Goal: Find contact information: Find contact information

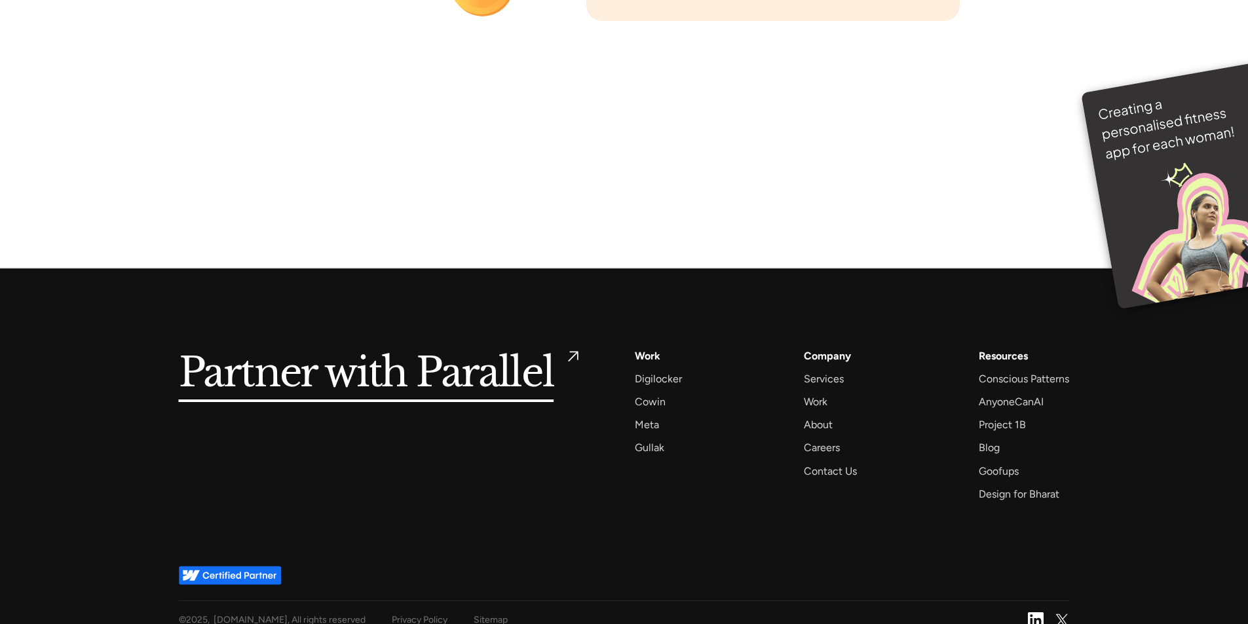
scroll to position [9258, 0]
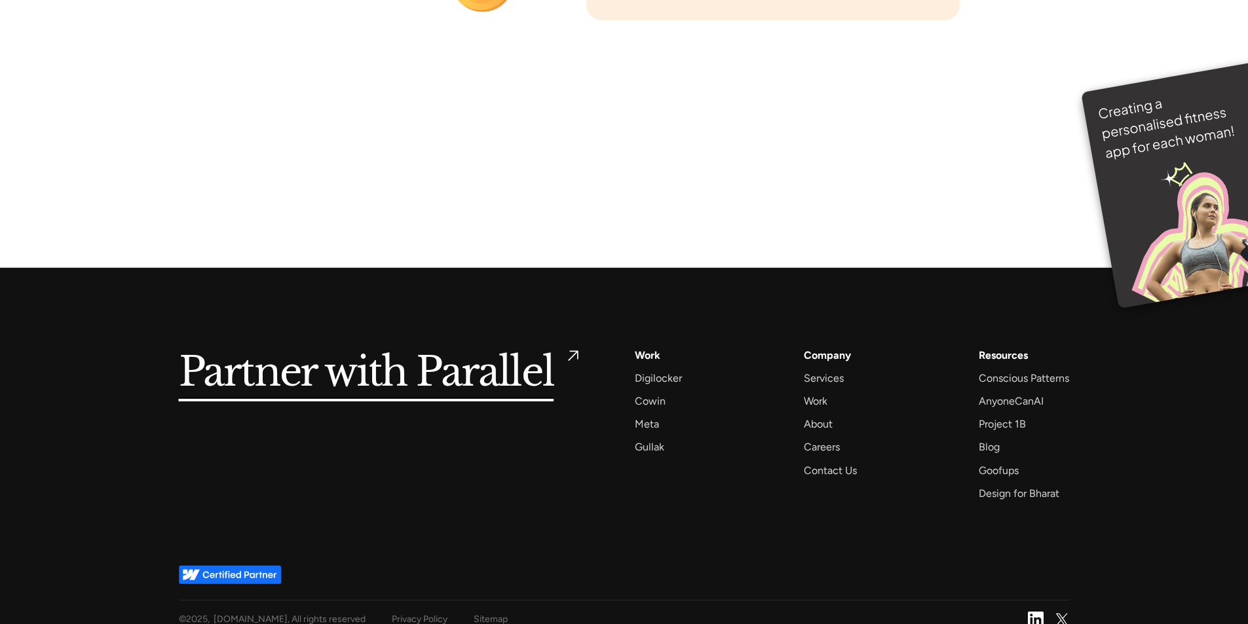
click at [763, 502] on div "Partner with Parallel Services AI Design Sprint Design Sprint UX Design ProdUX …" at bounding box center [624, 417] width 891 height 298
click at [647, 438] on div "Gullak" at bounding box center [649, 447] width 29 height 18
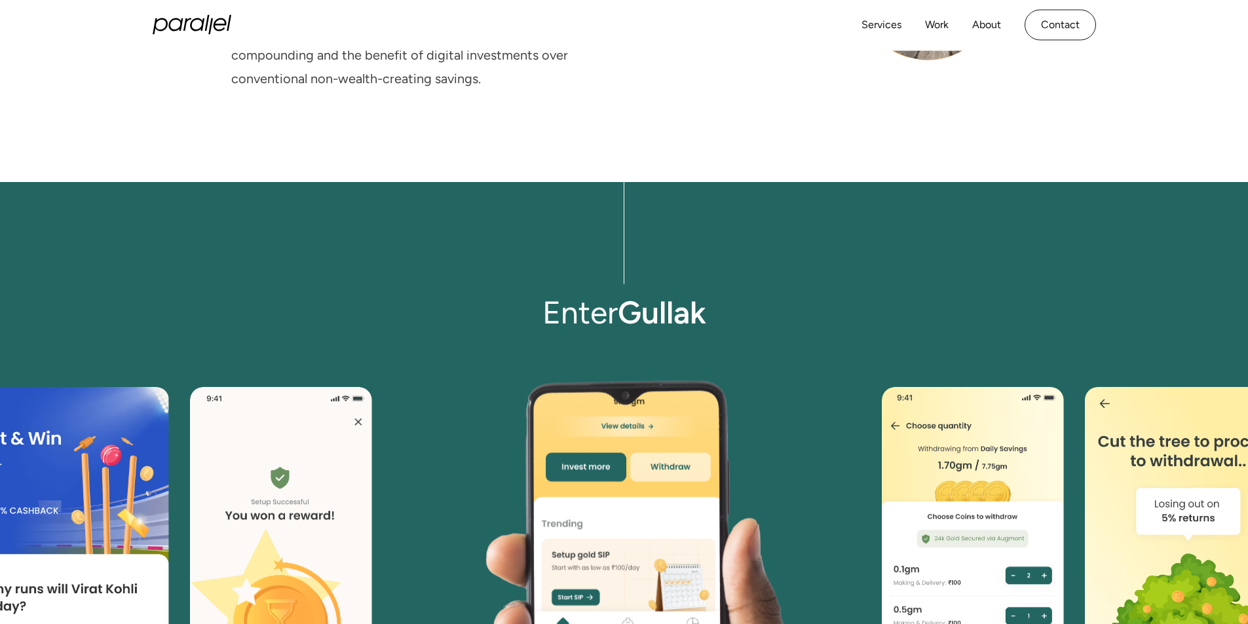
scroll to position [2674, 0]
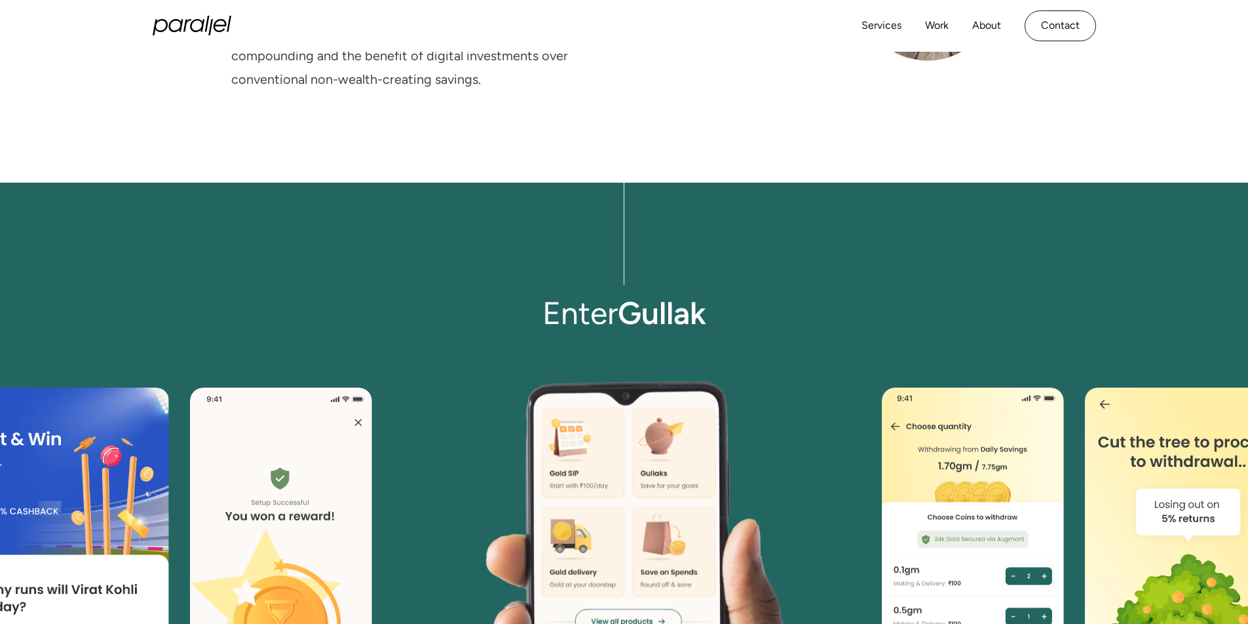
click at [223, 454] on image at bounding box center [645, 574] width 945 height 606
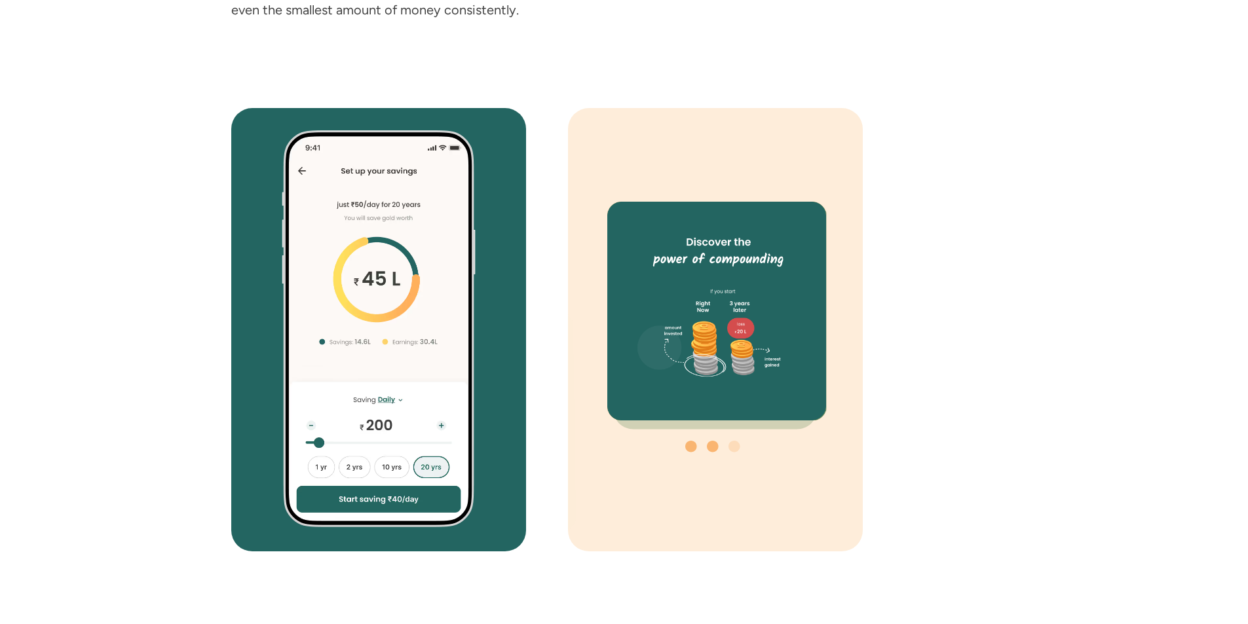
scroll to position [4561, 0]
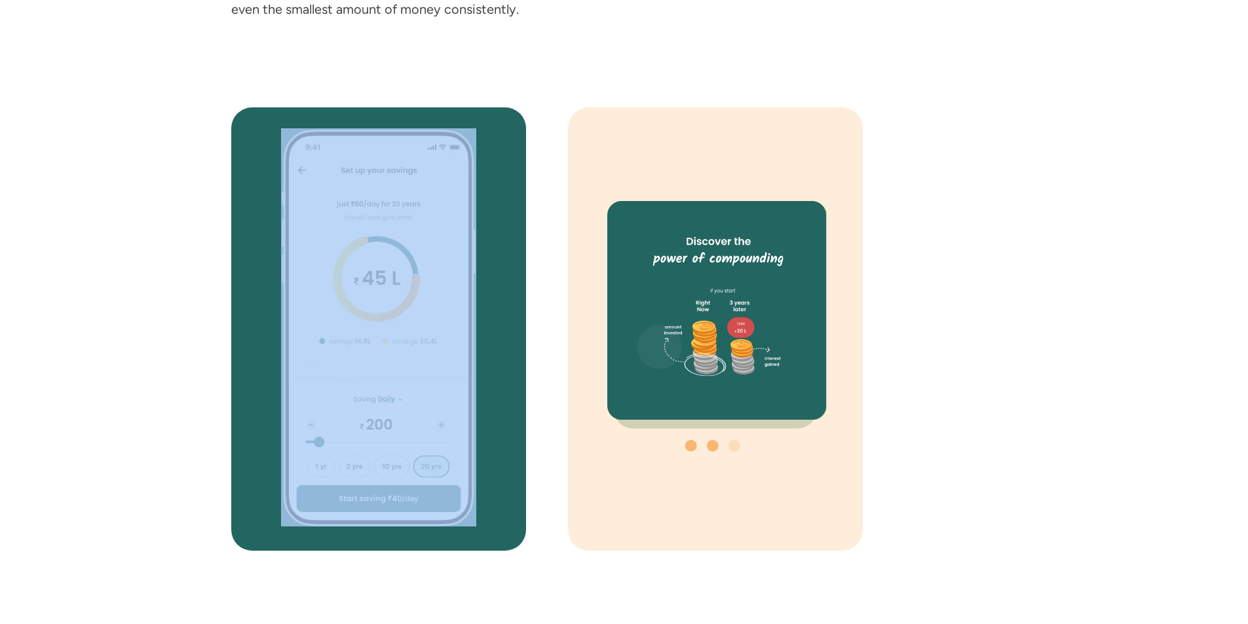
drag, startPoint x: 742, startPoint y: 325, endPoint x: 486, endPoint y: 355, distance: 258.0
click at [491, 354] on div at bounding box center [624, 329] width 786 height 444
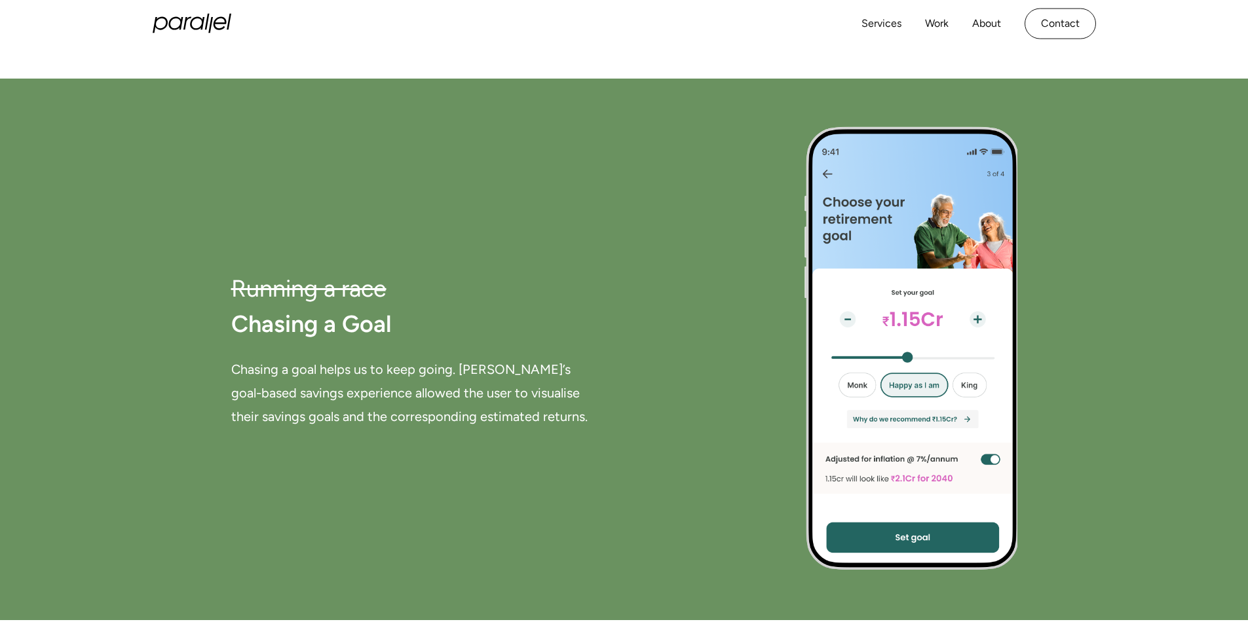
scroll to position [5190, 0]
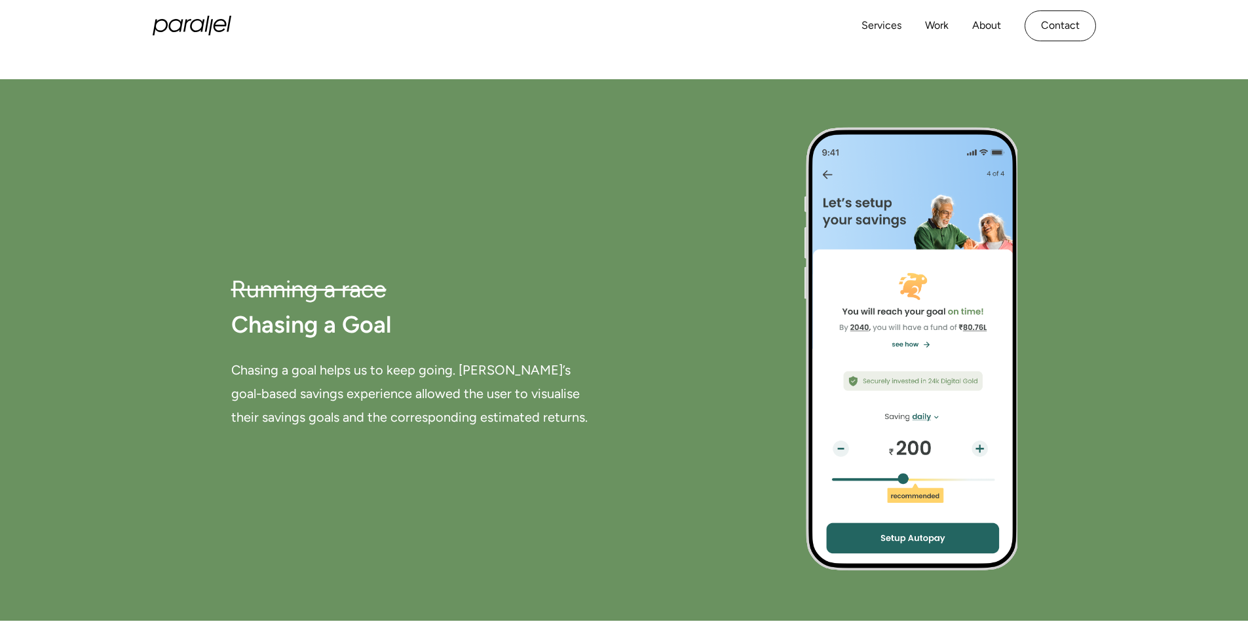
click at [357, 306] on h2 "Running a race Chasing a Goal" at bounding box center [414, 307] width 367 height 71
click at [351, 330] on strong "Chasing a Goal" at bounding box center [311, 325] width 161 height 28
click at [415, 321] on h2 "Running a race Chasing a Goal" at bounding box center [414, 307] width 367 height 71
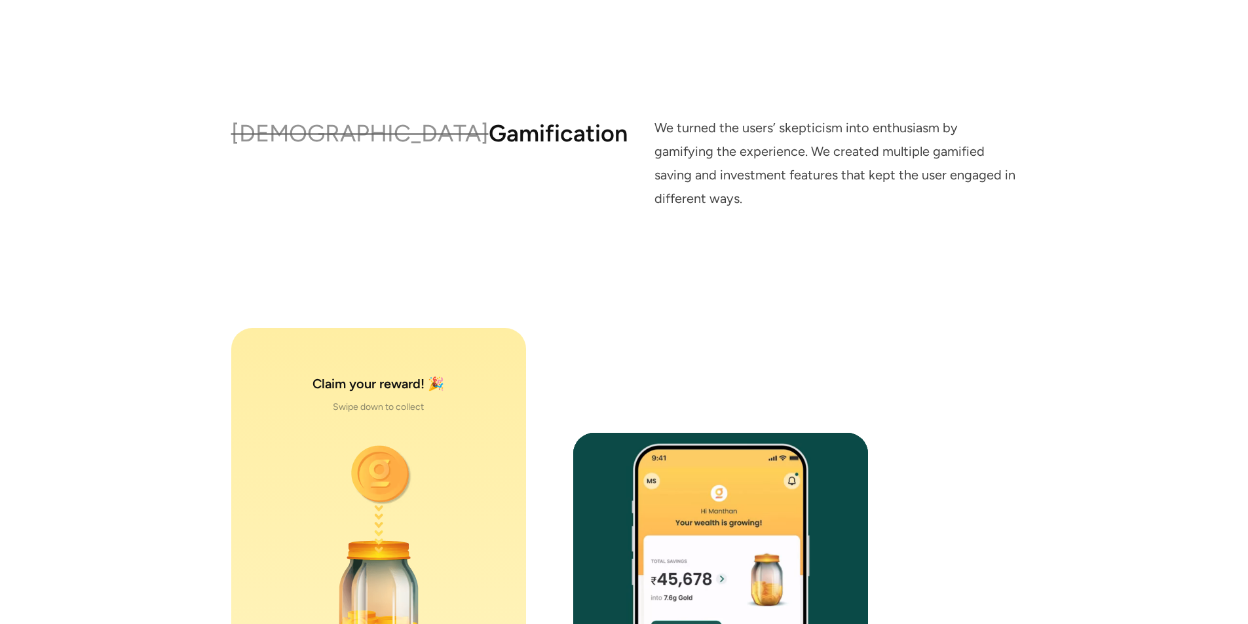
click at [489, 147] on strong "Gamification" at bounding box center [558, 133] width 139 height 28
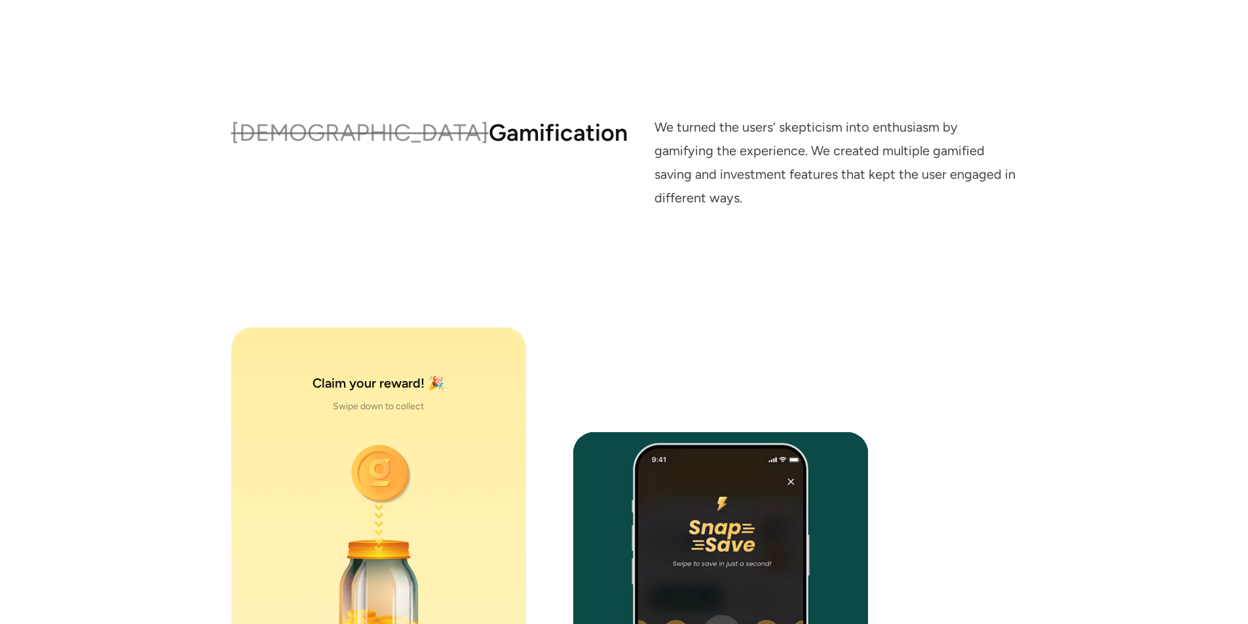
click at [489, 147] on strong "Gamification" at bounding box center [558, 133] width 139 height 28
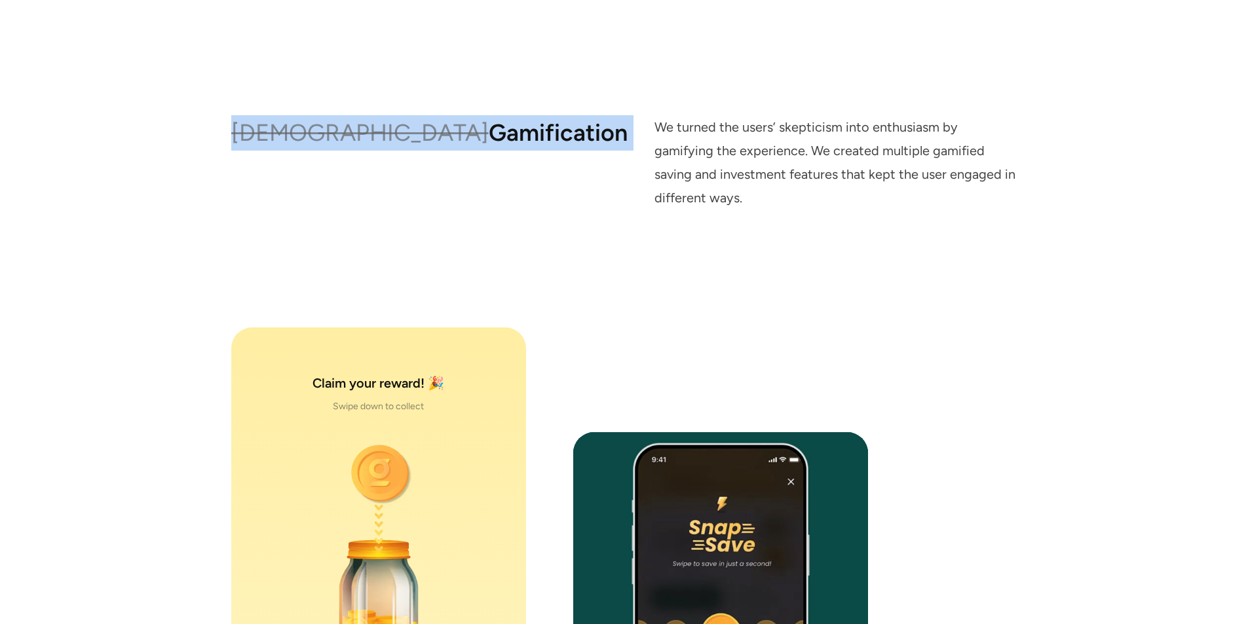
click at [489, 147] on strong "Gamification" at bounding box center [558, 133] width 139 height 28
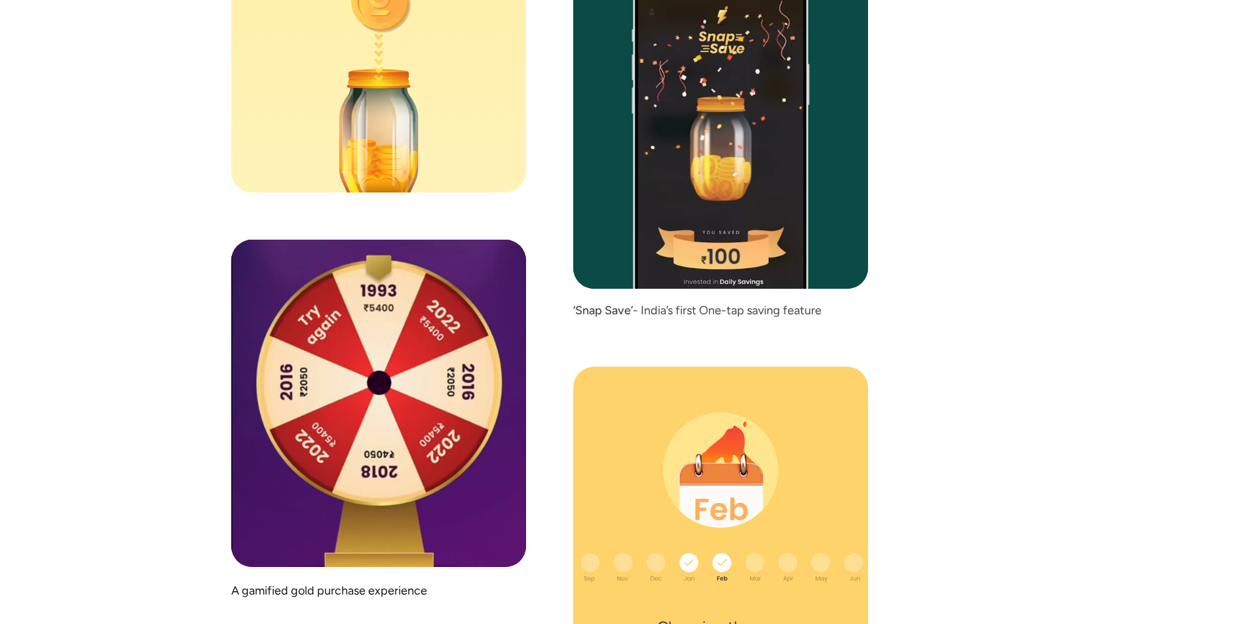
scroll to position [6291, 0]
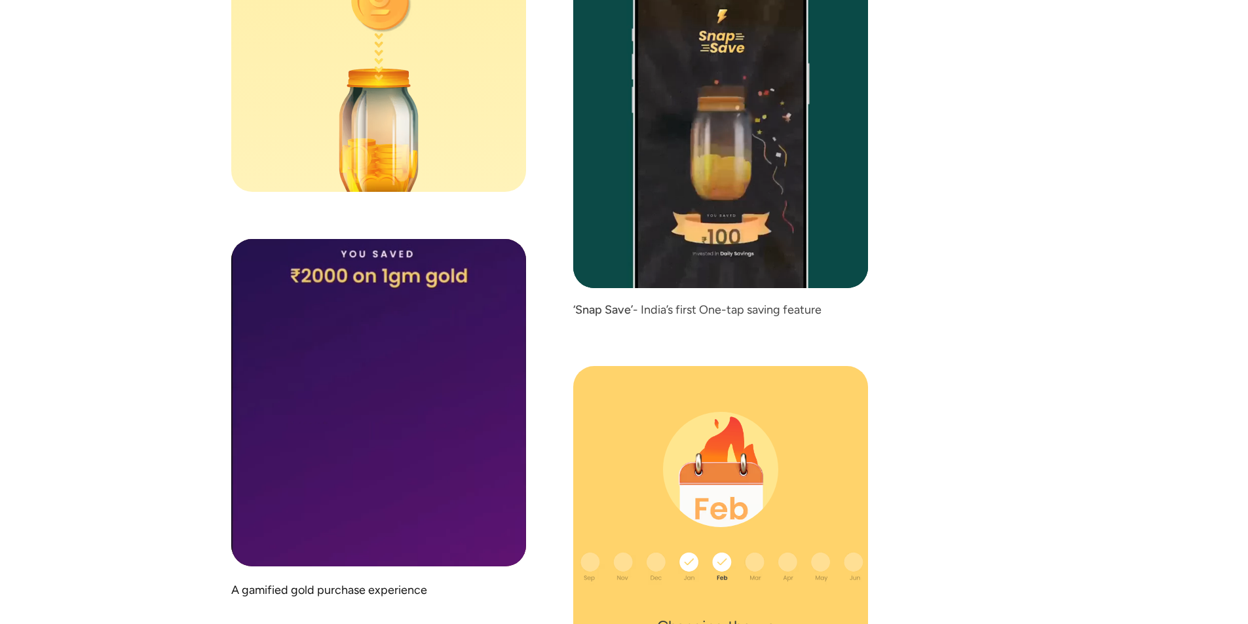
drag, startPoint x: 384, startPoint y: 252, endPoint x: 401, endPoint y: 280, distance: 32.4
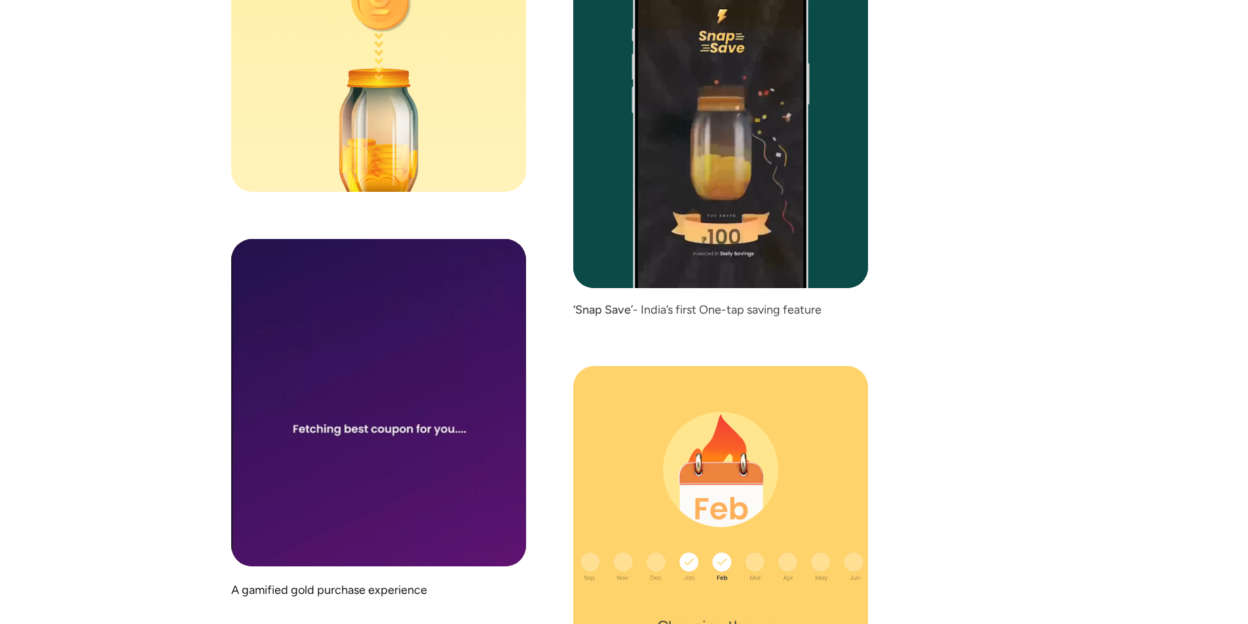
click at [401, 280] on video at bounding box center [378, 403] width 295 height 328
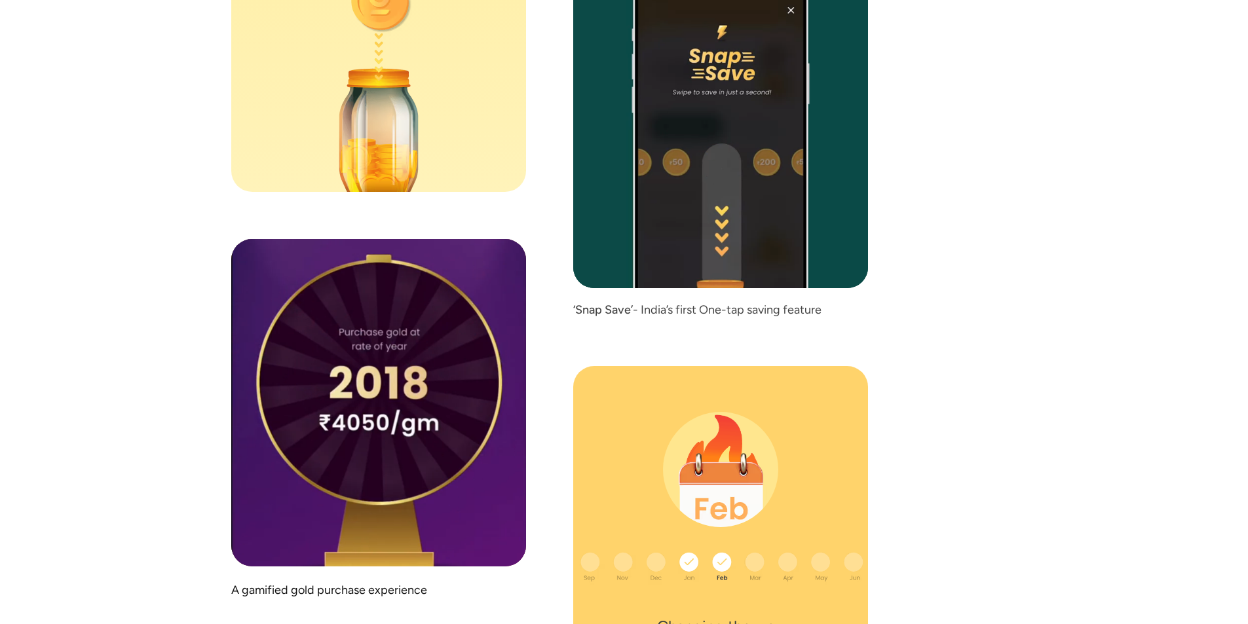
drag, startPoint x: 382, startPoint y: 428, endPoint x: 387, endPoint y: 444, distance: 16.6
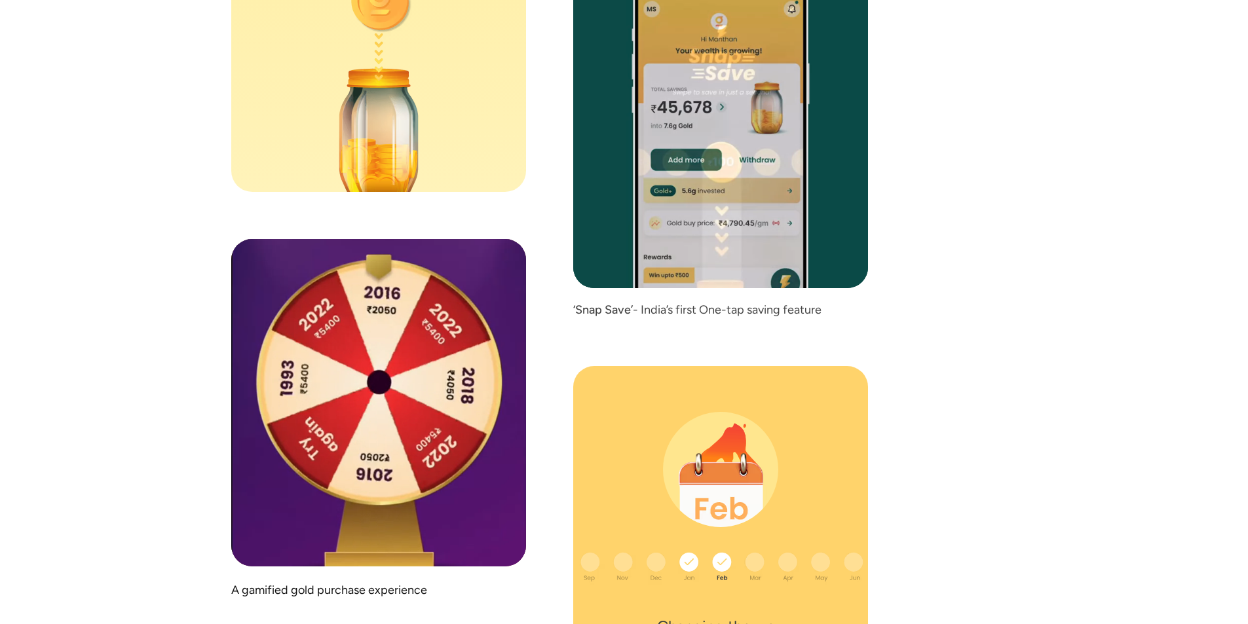
click at [387, 444] on video at bounding box center [378, 403] width 295 height 328
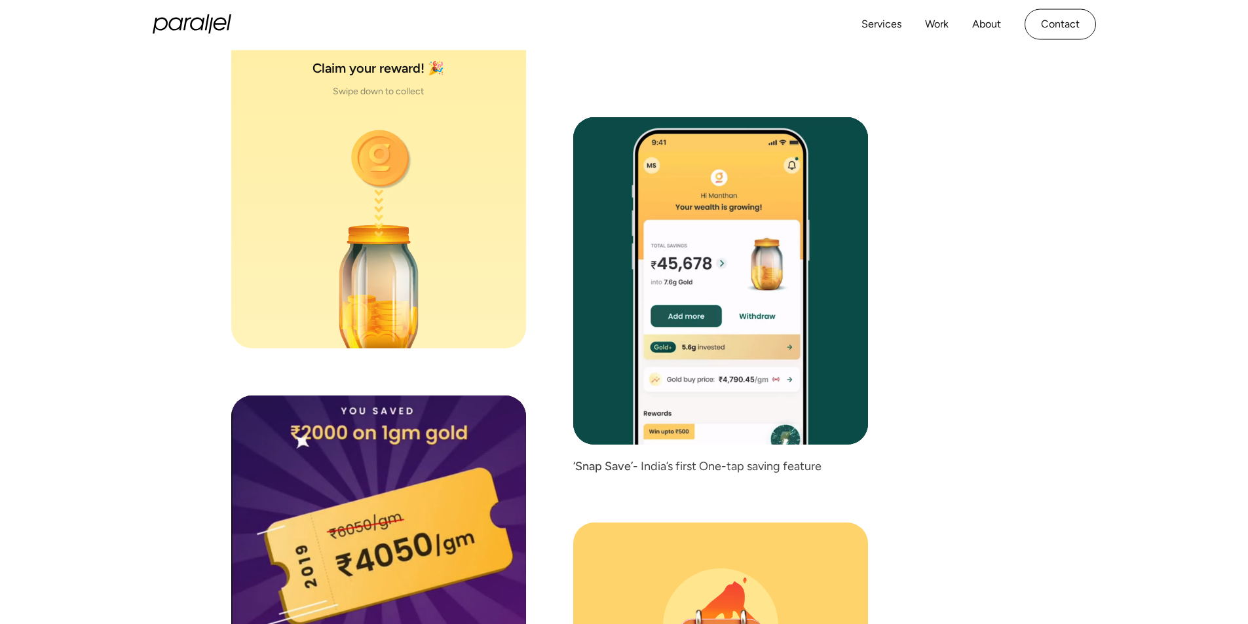
scroll to position [6133, 0]
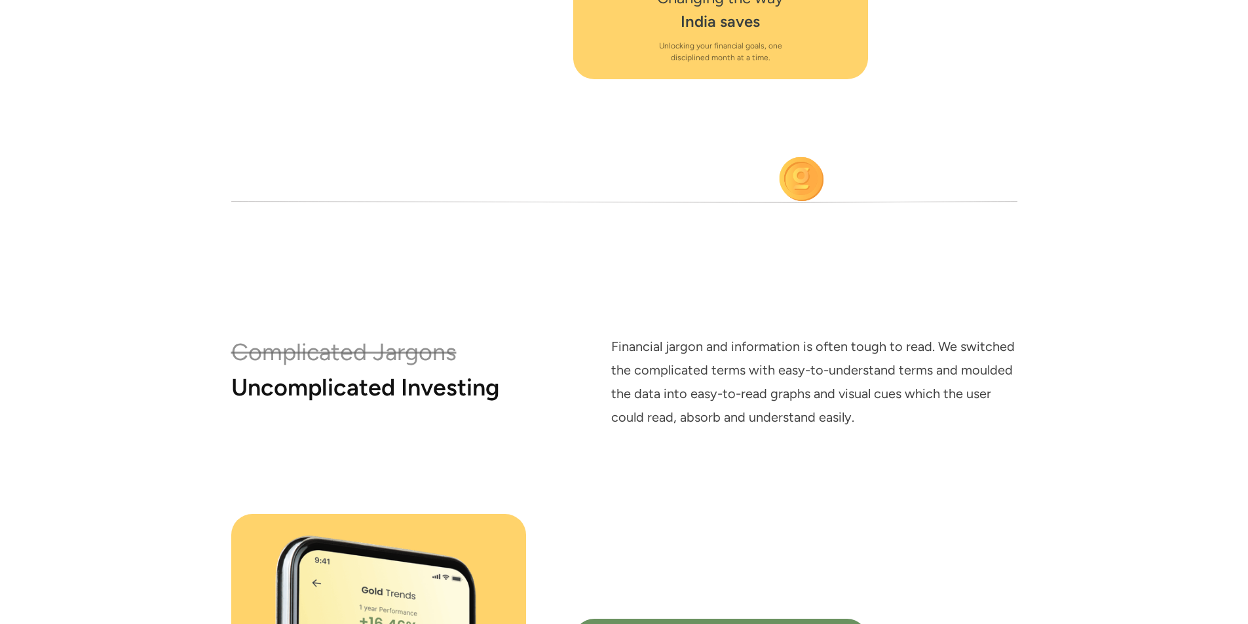
drag, startPoint x: 794, startPoint y: 192, endPoint x: 777, endPoint y: 335, distance: 143.9
click at [777, 335] on div "Skepticism Gamification We turned the users’ skepticism into enthusiasm by gami…" at bounding box center [624, 351] width 786 height 2920
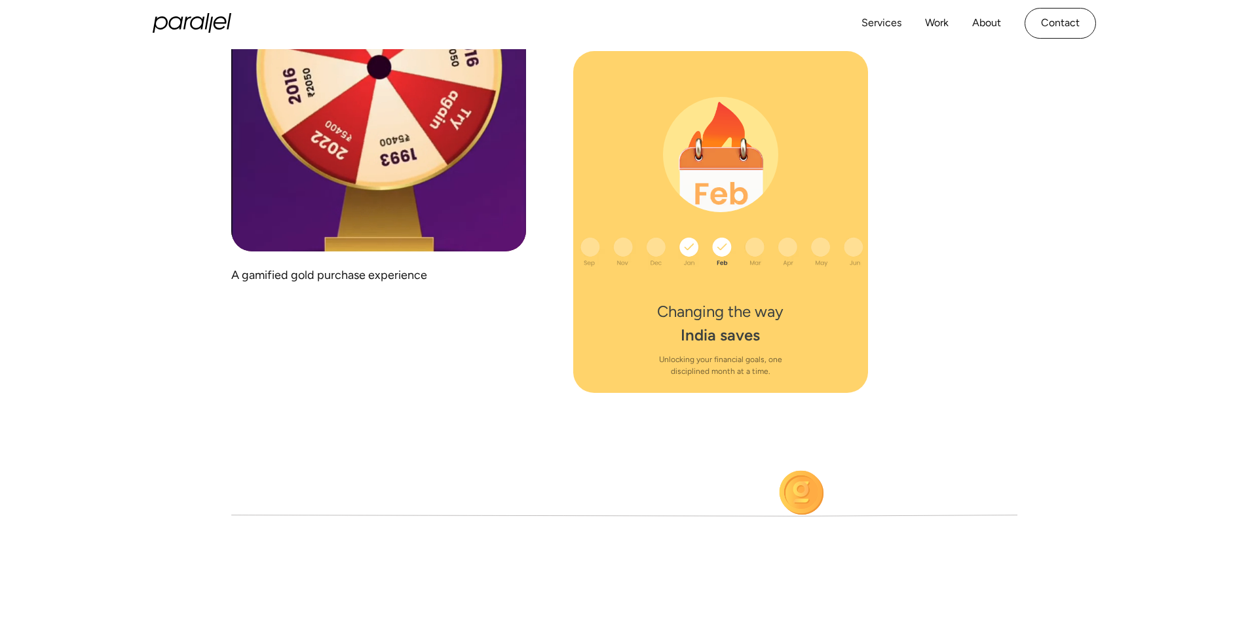
click at [739, 278] on div "Changing the way India saves Unlocking your financial goals, one disciplined mo…" at bounding box center [720, 222] width 295 height 342
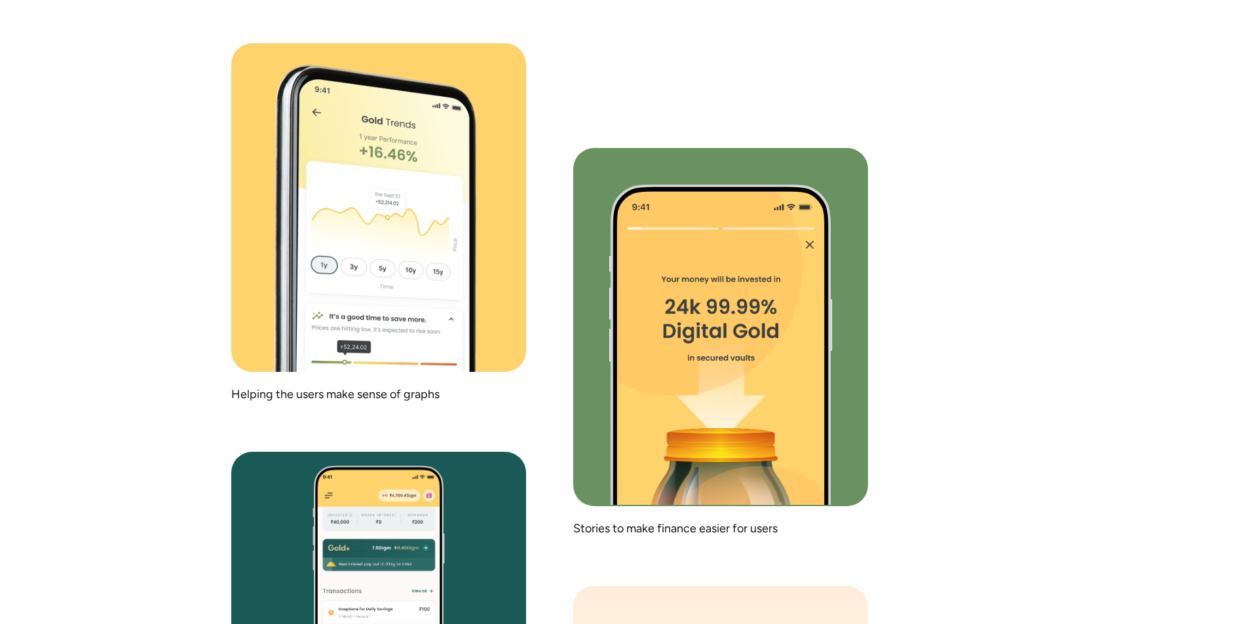
click at [915, 307] on div "Complicated Jargons Uncomplicated Investing Financial jargon and information is…" at bounding box center [624, 575] width 786 height 1422
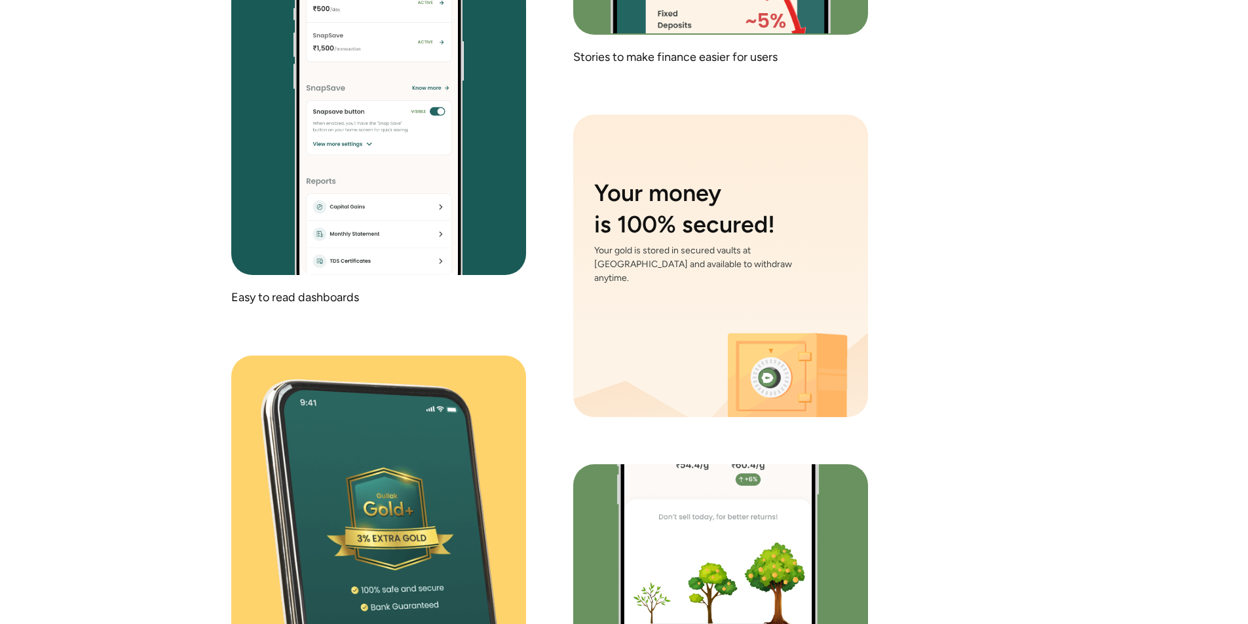
scroll to position [7863, 0]
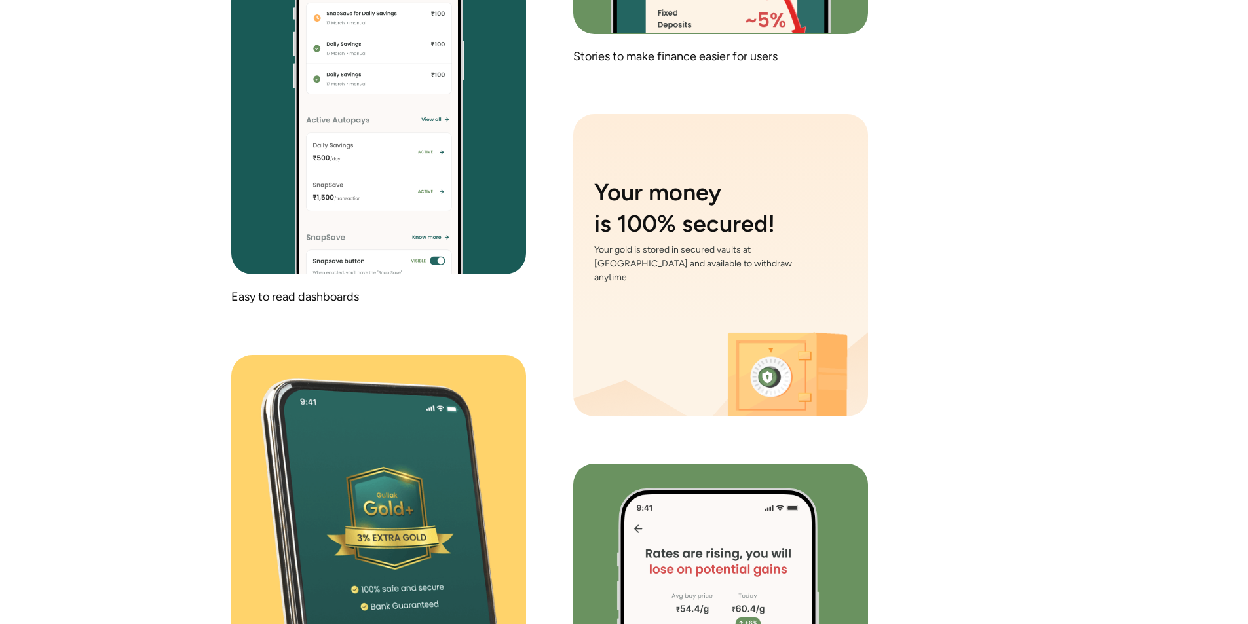
click at [936, 284] on div "Complicated Jargons Uncomplicated Investing Financial jargon and information is…" at bounding box center [624, 102] width 786 height 1422
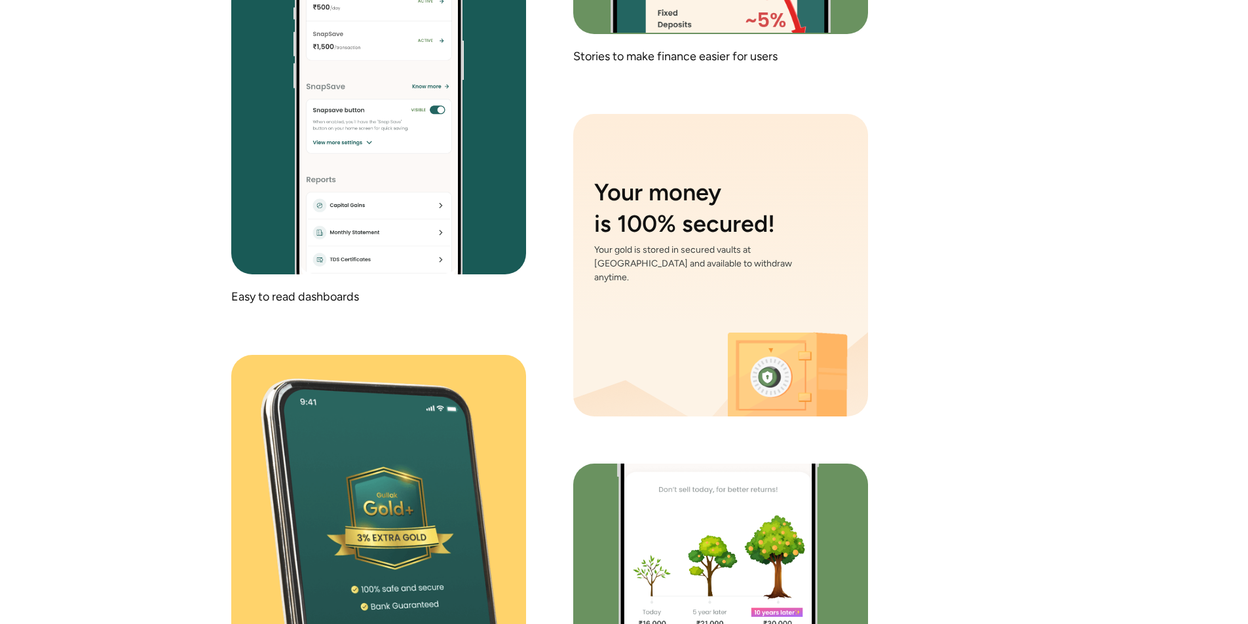
click at [969, 498] on div "Complicated Jargons Uncomplicated Investing Financial jargon and information is…" at bounding box center [624, 102] width 786 height 1422
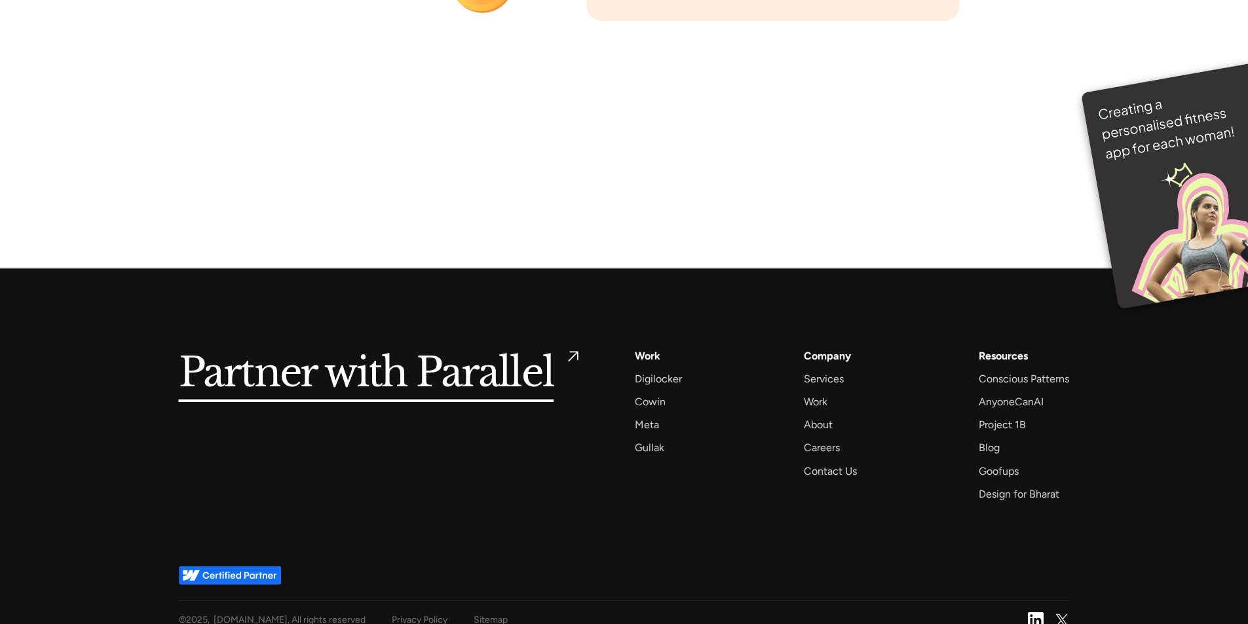
scroll to position [9258, 0]
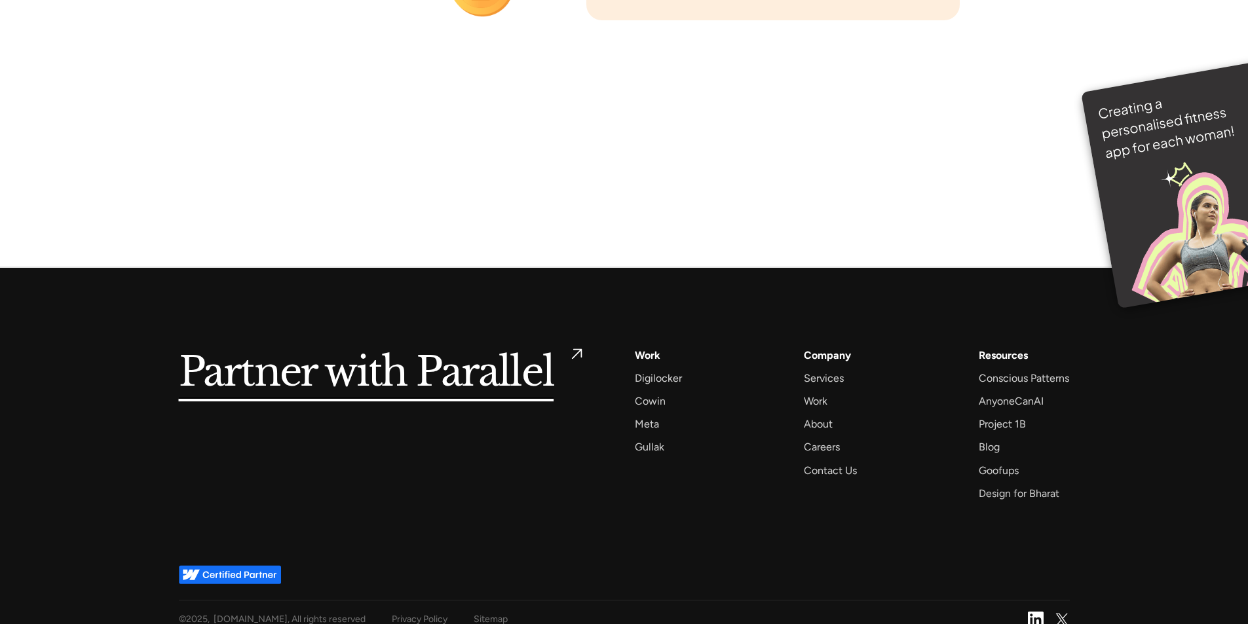
click at [417, 347] on h5 "Partner with Parallel" at bounding box center [366, 373] width 375 height 53
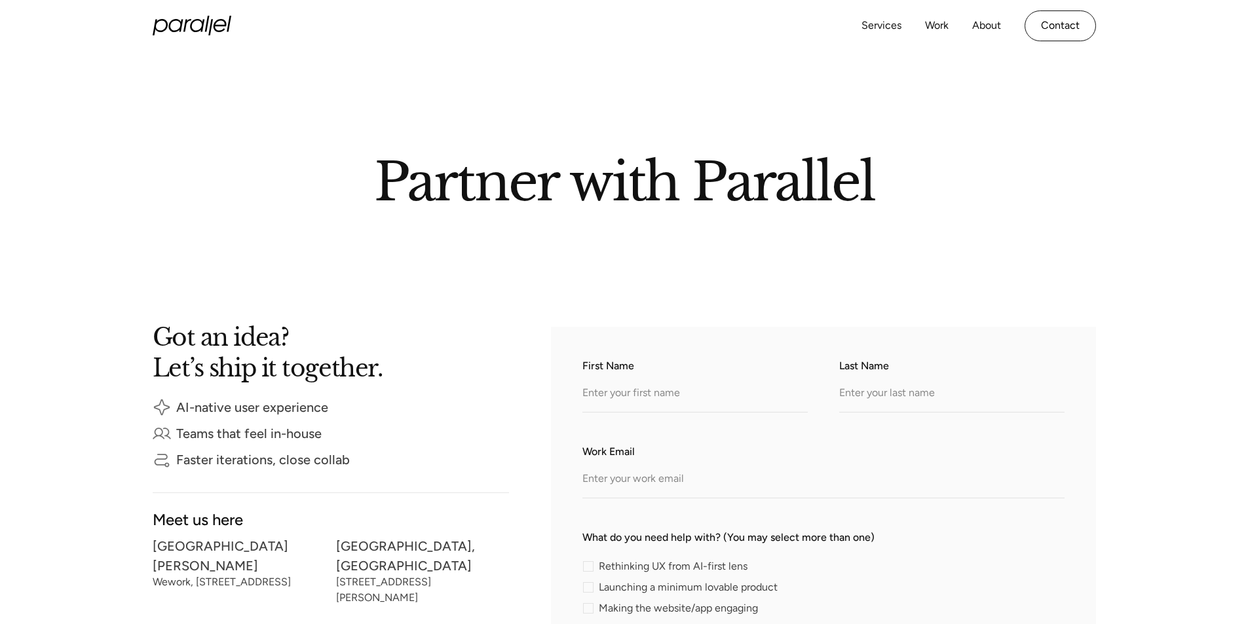
click at [478, 184] on h2 "Partner with Parallel" at bounding box center [624, 179] width 747 height 45
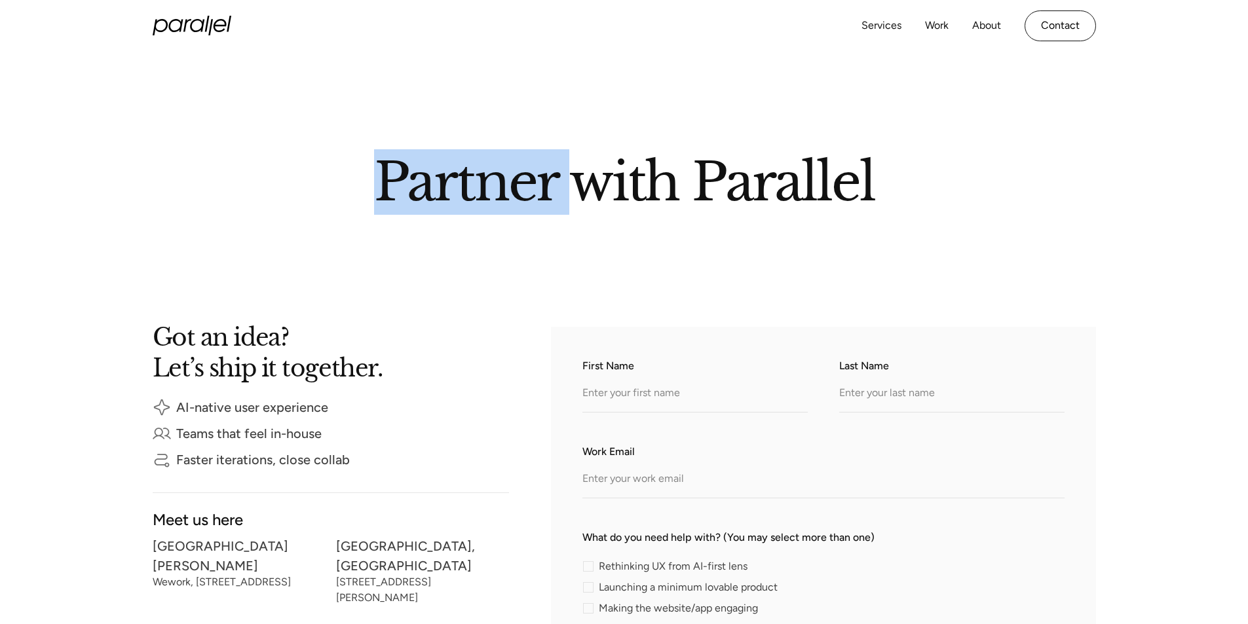
click at [478, 184] on h2 "Partner with Parallel" at bounding box center [624, 179] width 747 height 45
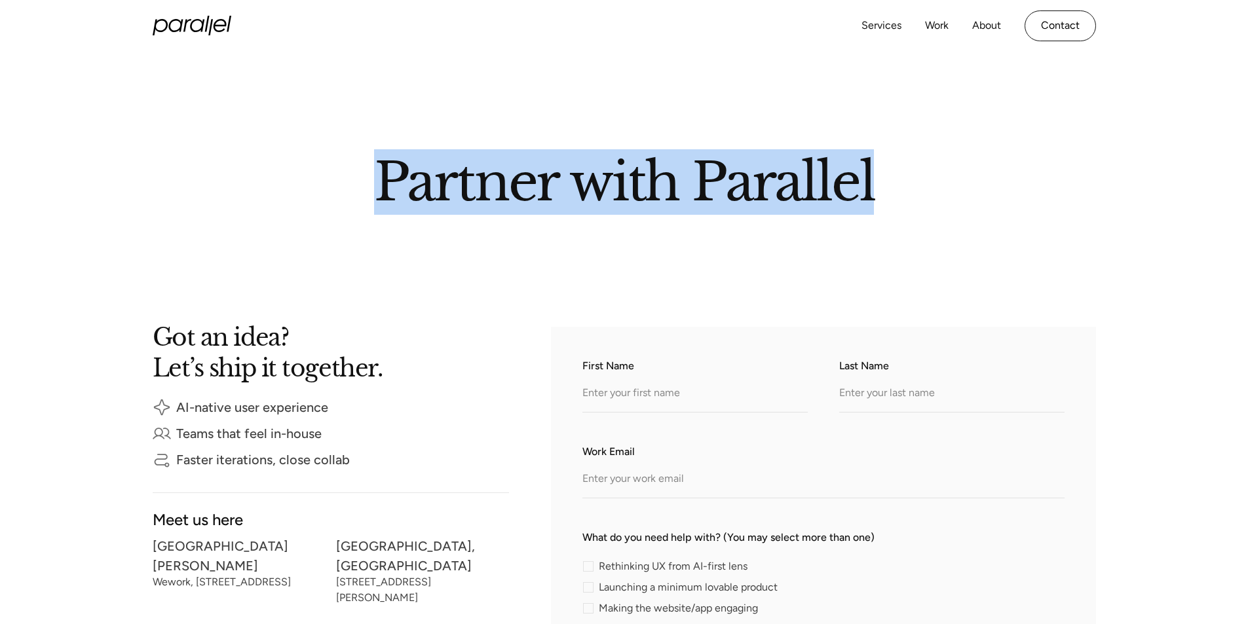
click at [478, 184] on h2 "Partner with Parallel" at bounding box center [624, 179] width 747 height 45
click at [385, 170] on h2 "Partner with Parallel" at bounding box center [624, 179] width 747 height 45
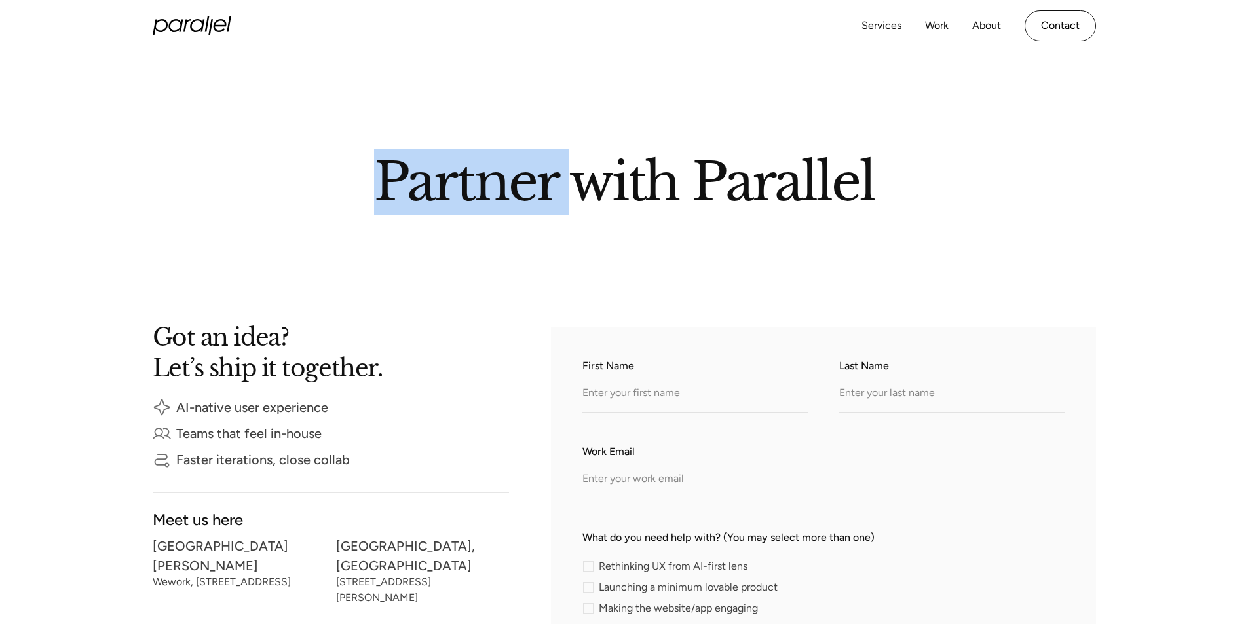
click at [385, 170] on h2 "Partner with Parallel" at bounding box center [624, 179] width 747 height 45
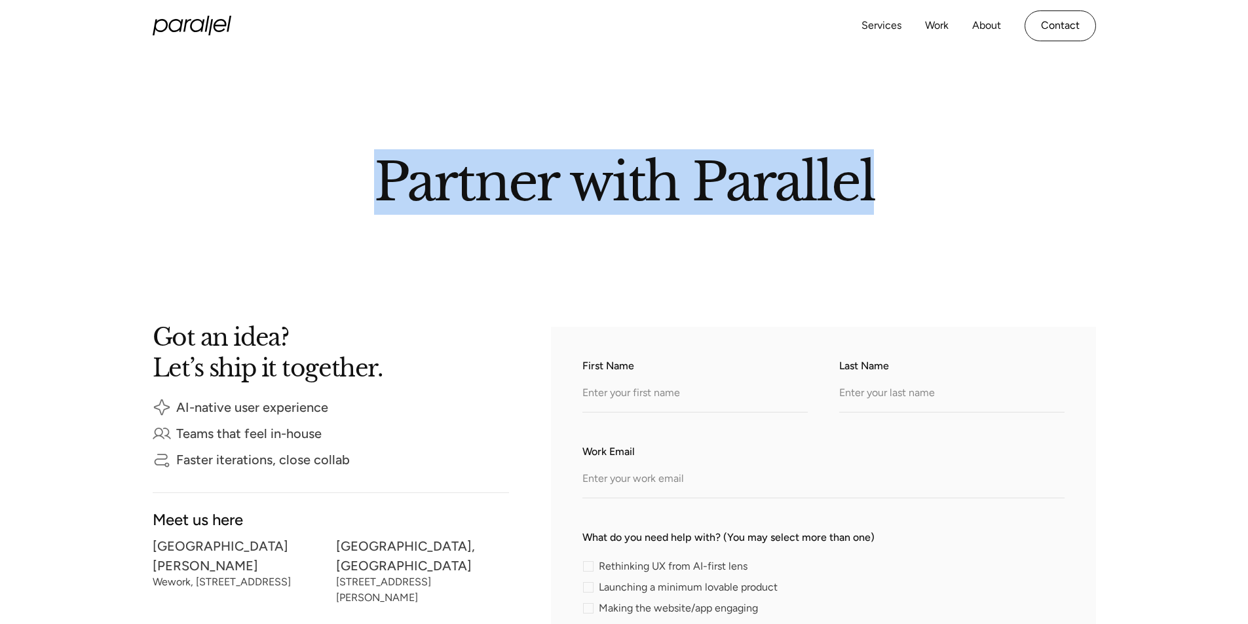
click at [385, 170] on h2 "Partner with Parallel" at bounding box center [624, 179] width 747 height 45
click at [732, 227] on div at bounding box center [624, 227] width 1248 height 52
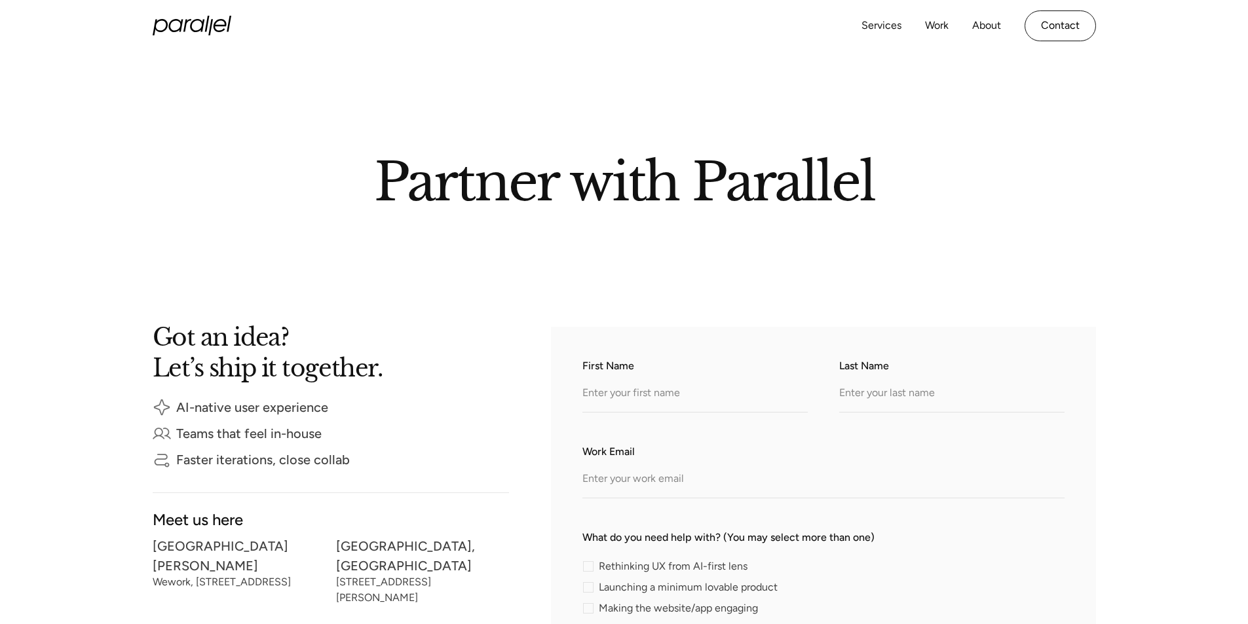
click at [729, 182] on h2 "Partner with Parallel" at bounding box center [624, 179] width 747 height 45
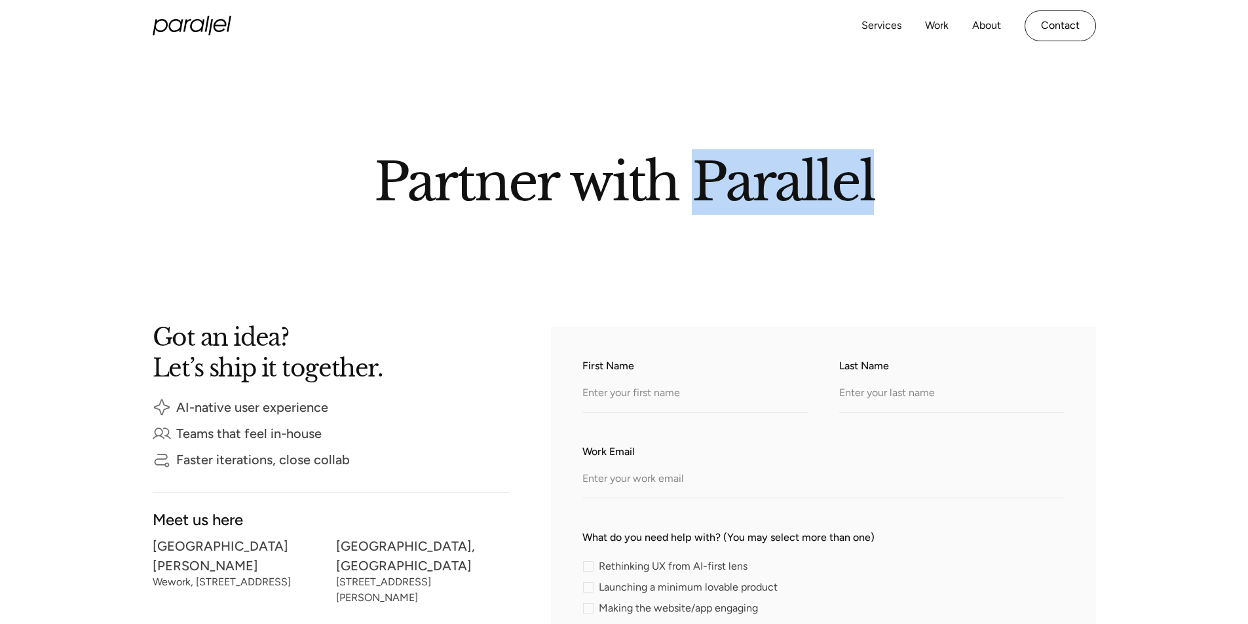
click at [729, 182] on h2 "Partner with Parallel" at bounding box center [624, 179] width 747 height 45
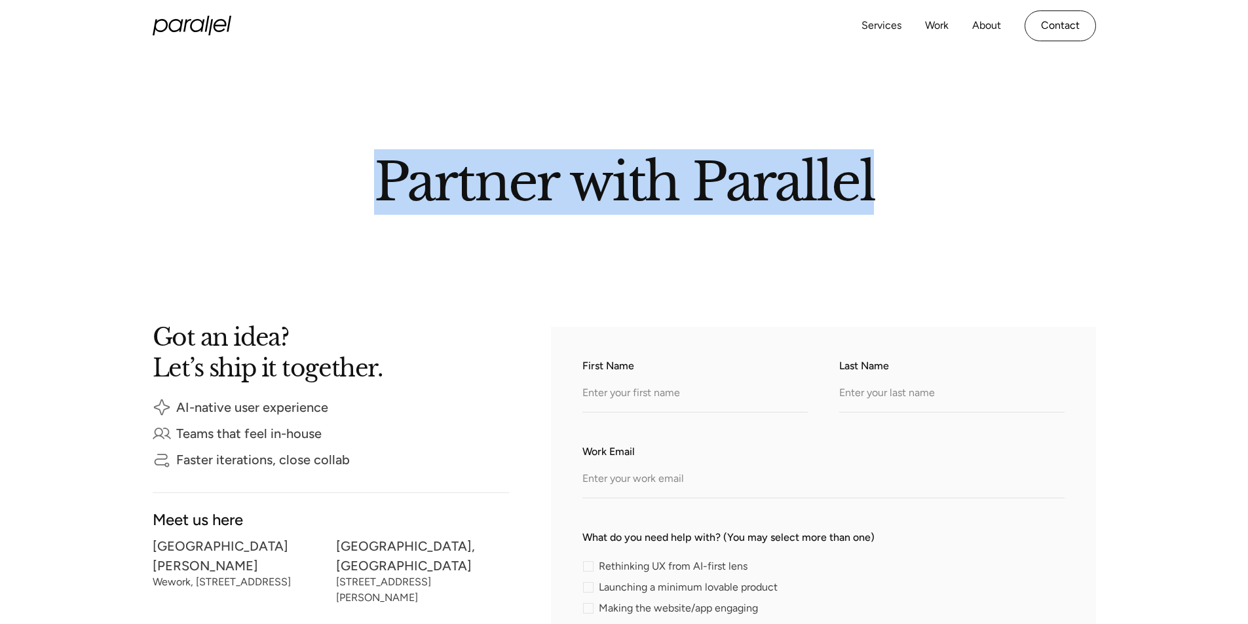
click at [729, 182] on h2 "Partner with Parallel" at bounding box center [624, 179] width 747 height 45
